Goal: Transaction & Acquisition: Purchase product/service

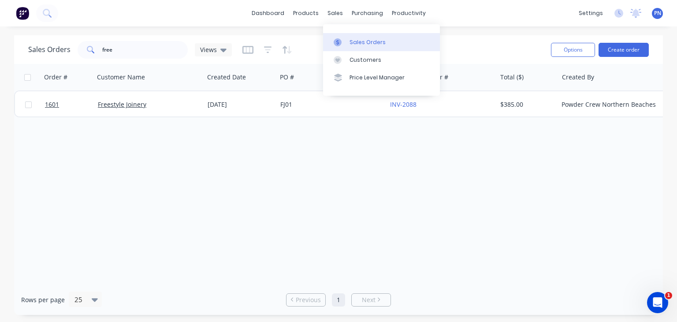
click at [350, 40] on div "Sales Orders" at bounding box center [367, 42] width 36 height 8
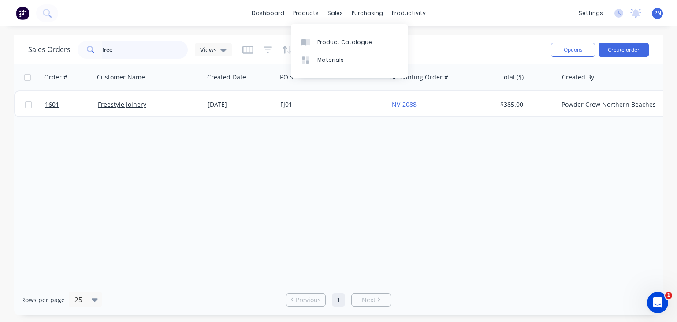
click at [140, 51] on input "free" at bounding box center [145, 50] width 86 height 18
click at [217, 206] on div "Order # Customer Name Created Date PO # Accounting Order # Total ($) Created By…" at bounding box center [338, 174] width 648 height 220
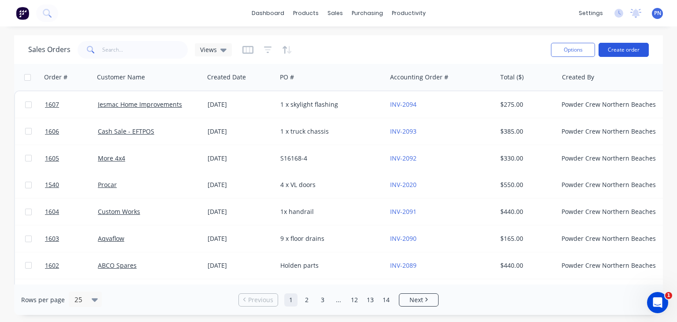
click at [635, 52] on button "Create order" at bounding box center [623, 50] width 50 height 14
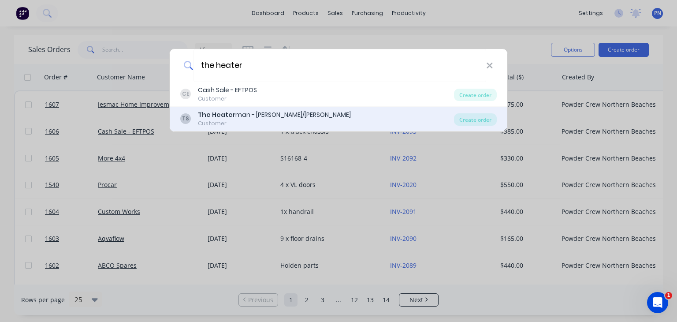
type input "the heater"
click at [281, 117] on div "The Heater man - [PERSON_NAME]/[PERSON_NAME]" at bounding box center [274, 114] width 153 height 9
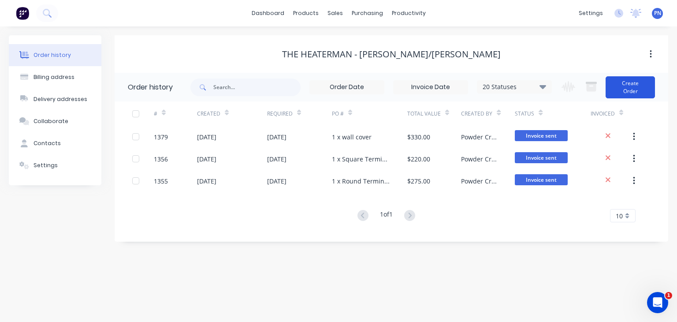
click at [632, 85] on button "Create Order" at bounding box center [629, 87] width 49 height 22
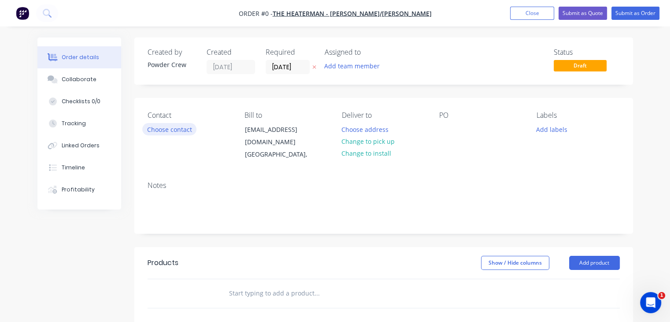
click at [174, 128] on button "Choose contact" at bounding box center [169, 129] width 54 height 12
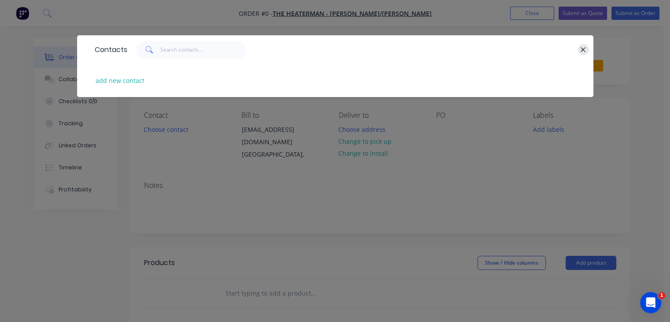
click at [582, 46] on icon "button" at bounding box center [583, 50] width 6 height 8
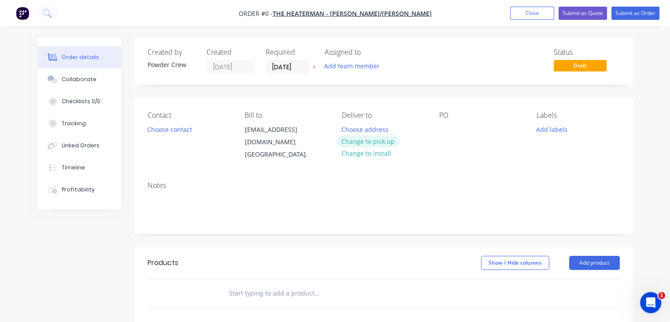
click at [375, 144] on button "Change to pick up" at bounding box center [368, 141] width 63 height 12
click at [453, 132] on div at bounding box center [446, 129] width 14 height 13
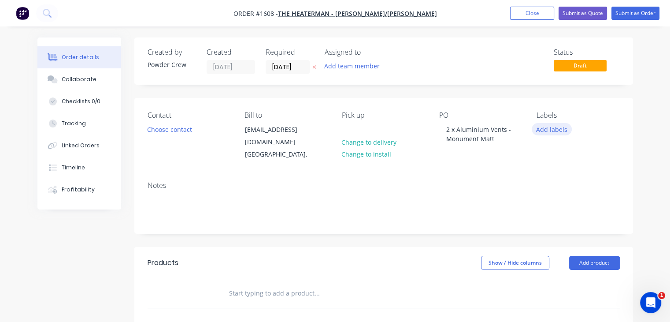
click at [551, 128] on button "Add labels" at bounding box center [552, 129] width 41 height 12
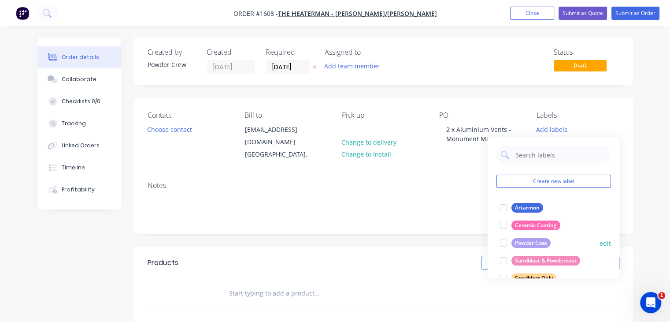
click at [525, 242] on div "Powder Coat" at bounding box center [530, 243] width 39 height 10
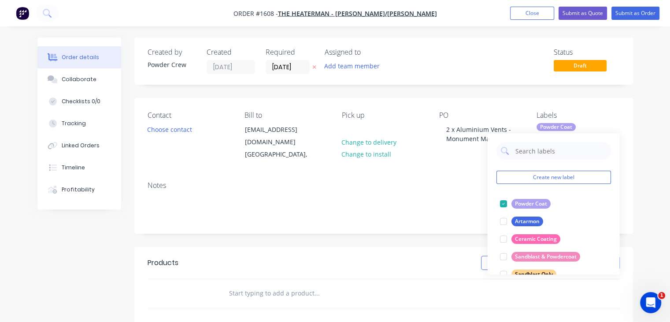
click at [423, 181] on div "Notes" at bounding box center [384, 185] width 472 height 8
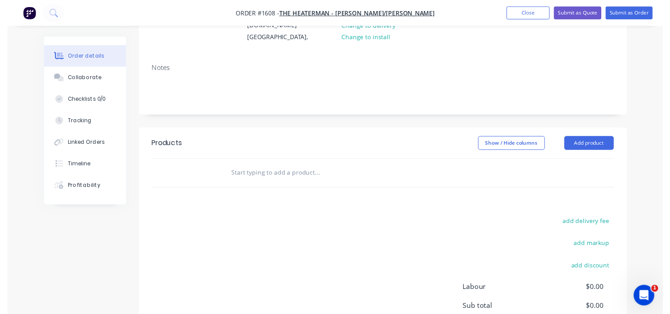
scroll to position [132, 0]
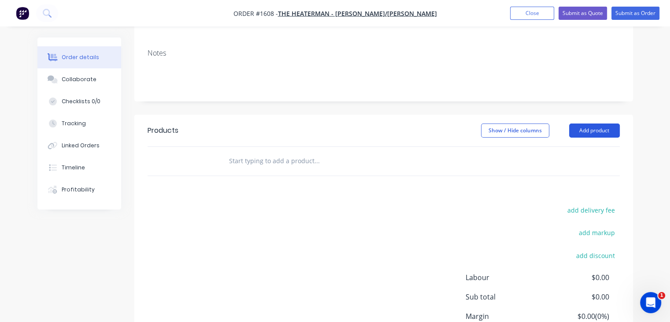
click at [593, 123] on button "Add product" at bounding box center [594, 130] width 51 height 14
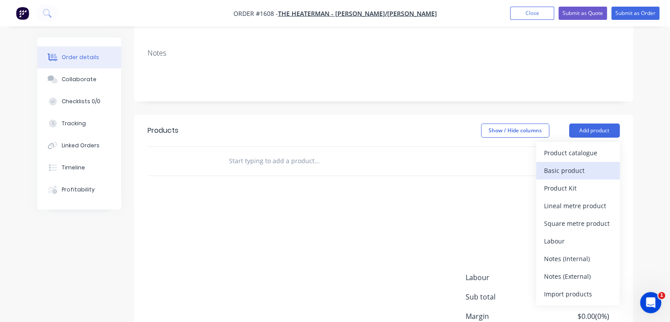
click at [576, 164] on div "Basic product" at bounding box center [578, 170] width 68 height 13
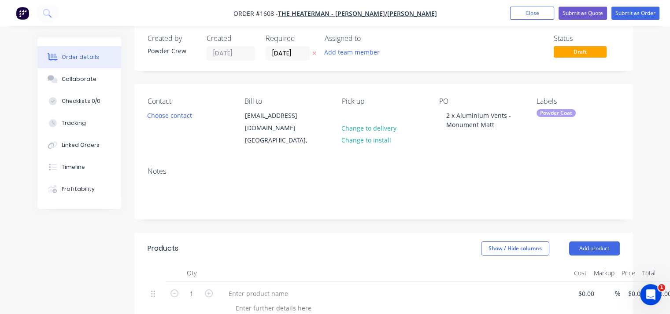
scroll to position [0, 0]
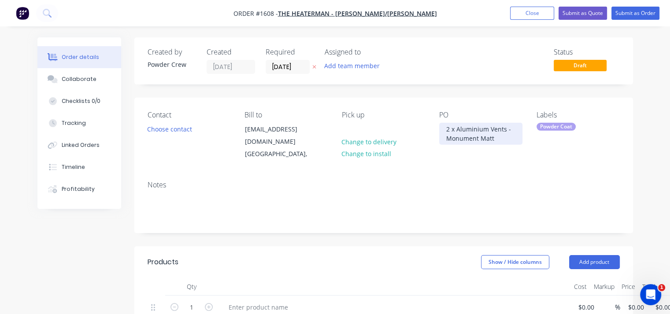
click at [473, 141] on div "2 x Aluminium Vents - Monument Matt" at bounding box center [480, 134] width 83 height 22
copy div "2 x Aluminium Vents - Monument Matt"
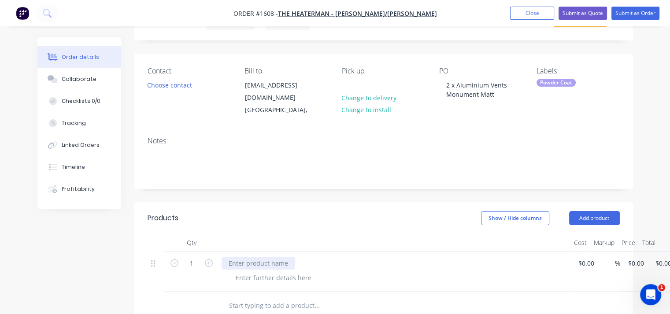
click at [266, 257] on div at bounding box center [259, 263] width 74 height 13
click at [264, 257] on div at bounding box center [259, 263] width 74 height 13
paste div
click at [588, 256] on div "1 2 x Aluminium Vents - Monument Matt $0.00 % $0.00 $0.00 $0.00 $0.00" at bounding box center [384, 272] width 472 height 40
type input "$200.00"
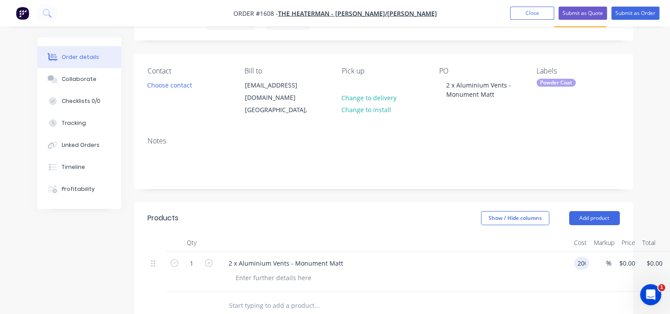
type input "$200.00"
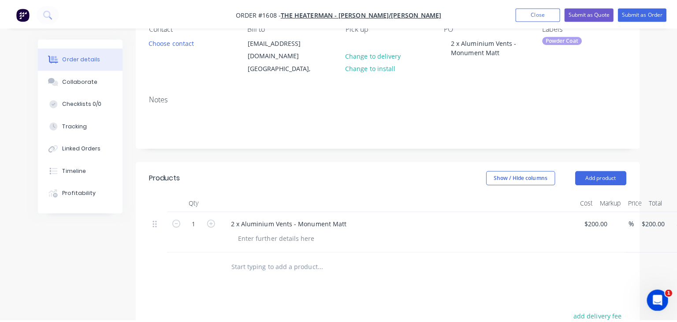
scroll to position [0, 0]
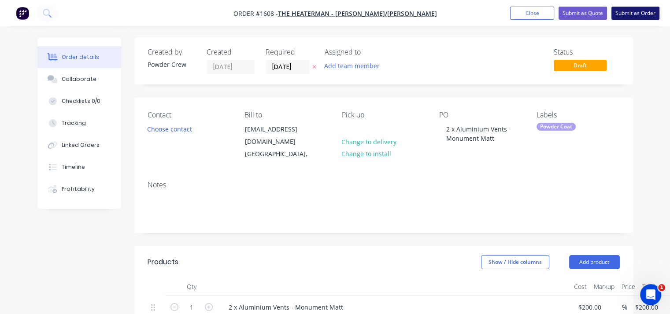
click at [635, 15] on button "Submit as Order" at bounding box center [635, 13] width 48 height 13
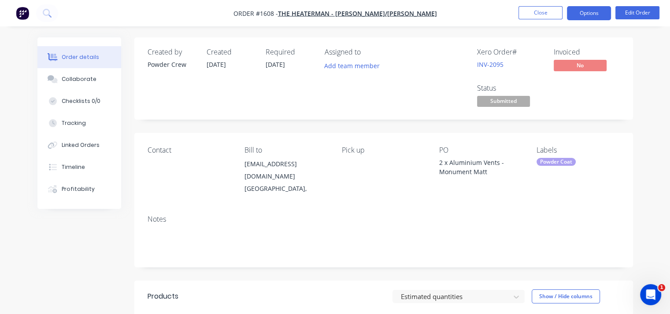
click at [583, 13] on button "Options" at bounding box center [589, 13] width 44 height 14
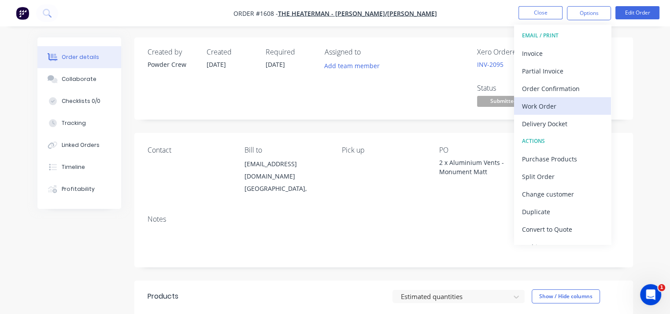
click at [544, 109] on div "Work Order" at bounding box center [562, 106] width 81 height 13
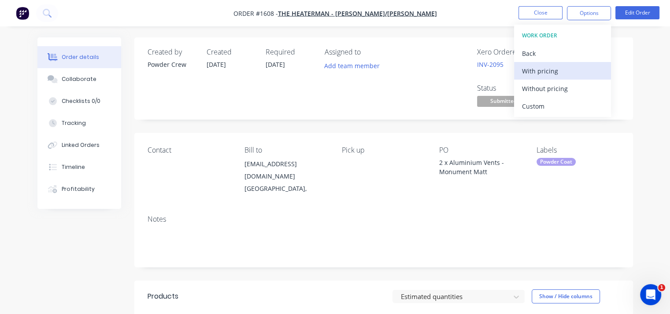
click at [549, 76] on div "With pricing" at bounding box center [562, 71] width 81 height 13
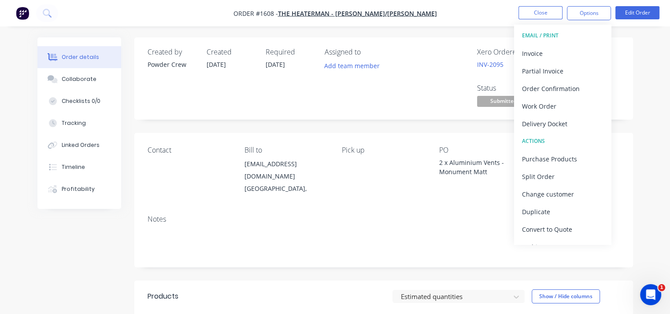
click at [401, 154] on div "Pick up" at bounding box center [383, 150] width 83 height 8
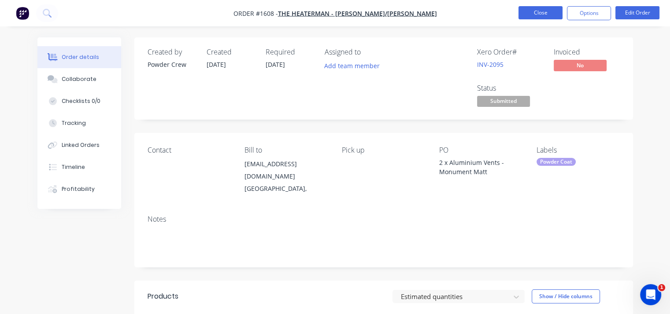
click at [539, 12] on button "Close" at bounding box center [540, 12] width 44 height 13
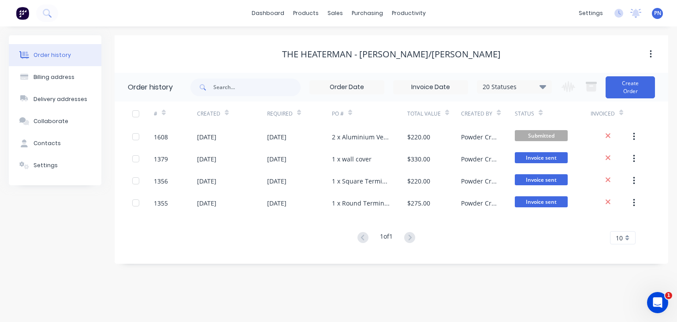
click at [59, 11] on div "dashboard products sales purchasing productivity dashboard products Product Cat…" at bounding box center [338, 13] width 677 height 26
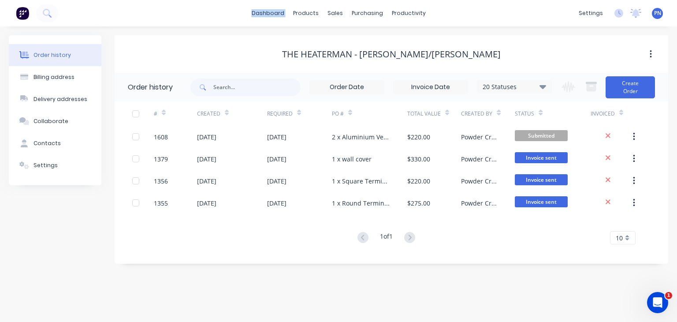
click at [59, 11] on div "dashboard products sales purchasing productivity dashboard products Product Cat…" at bounding box center [338, 13] width 677 height 26
drag, startPoint x: 59, startPoint y: 11, endPoint x: 8, endPoint y: -6, distance: 53.8
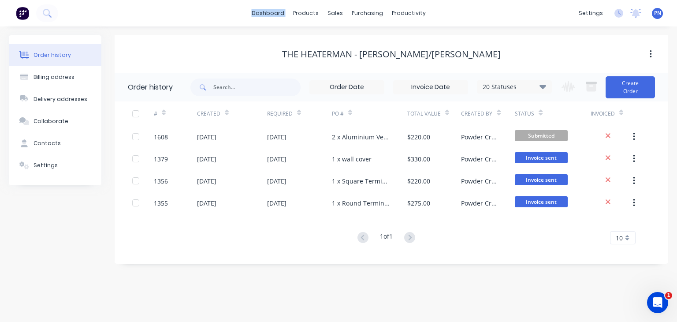
click at [8, 0] on html "dashboard products sales purchasing productivity dashboard products Product Cat…" at bounding box center [338, 161] width 677 height 322
click at [46, 15] on icon at bounding box center [46, 12] width 7 height 7
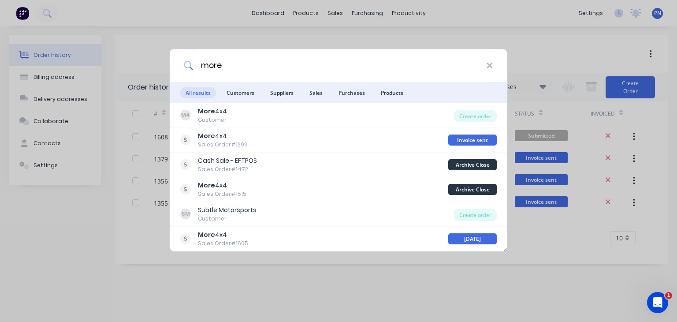
type input "more"
click at [562, 52] on div "more All results Customers Suppliers Sales Purchases Products M4 More 4x4 Custo…" at bounding box center [338, 161] width 677 height 322
